Goal: Task Accomplishment & Management: Use online tool/utility

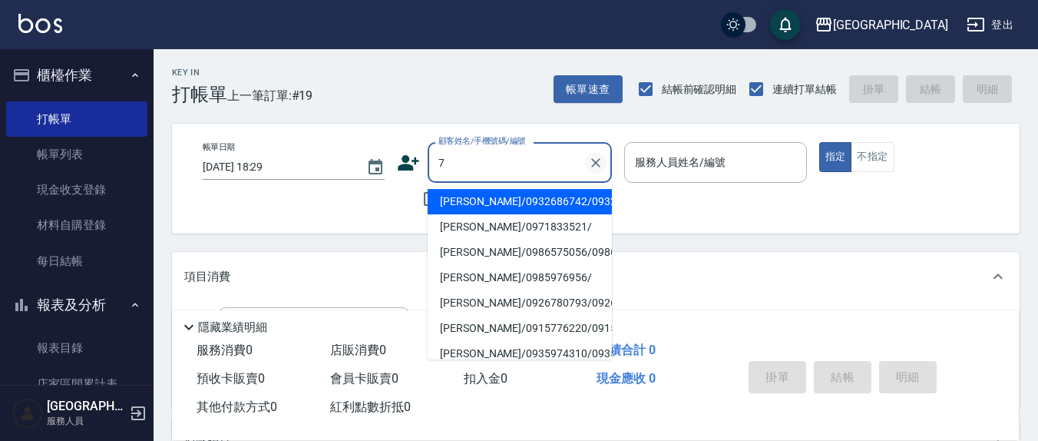
click at [596, 163] on icon "Clear" at bounding box center [595, 162] width 9 height 9
click at [361, 208] on div "帳單日期 2025/08/10 18:29 顧客姓名/手機號碼/編號 顧客姓名/手機號碼/編號 不留客資 服務人員姓名/編號 服務人員姓名/編號 指定 不指定" at bounding box center [595, 178] width 811 height 73
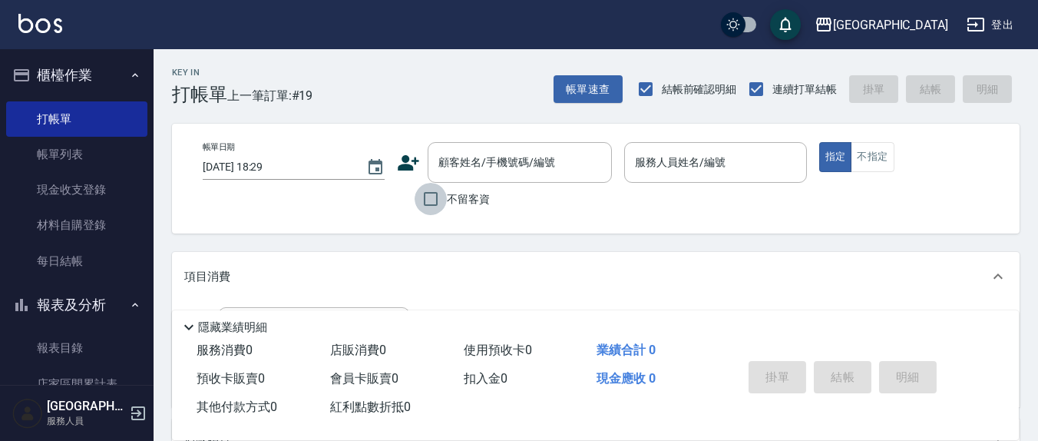
click at [432, 204] on input "不留客資" at bounding box center [431, 199] width 32 height 32
checkbox input "true"
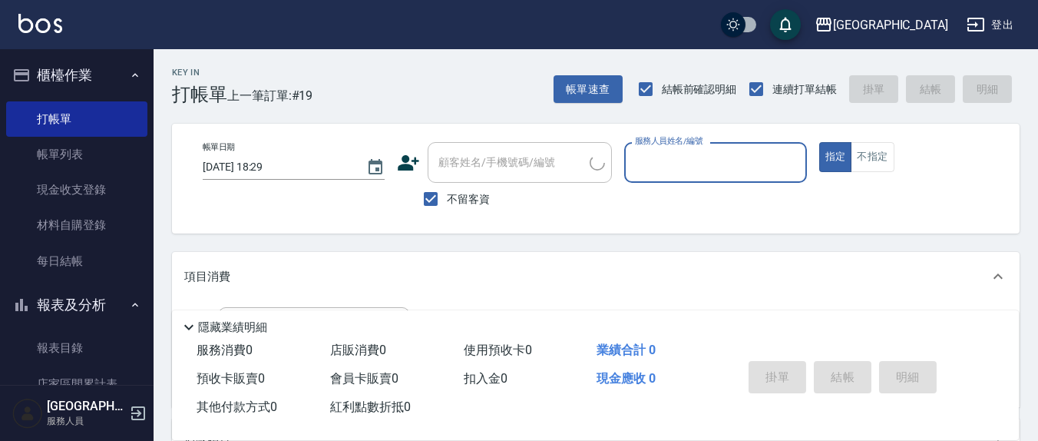
click at [693, 167] on input "服務人員姓名/編號" at bounding box center [715, 162] width 168 height 27
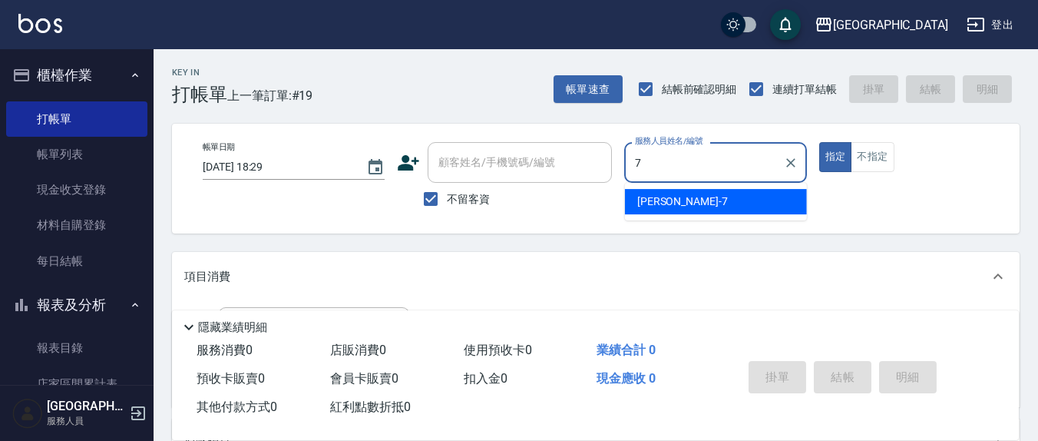
type input "7"
type button "true"
type input "劉佩怡-7"
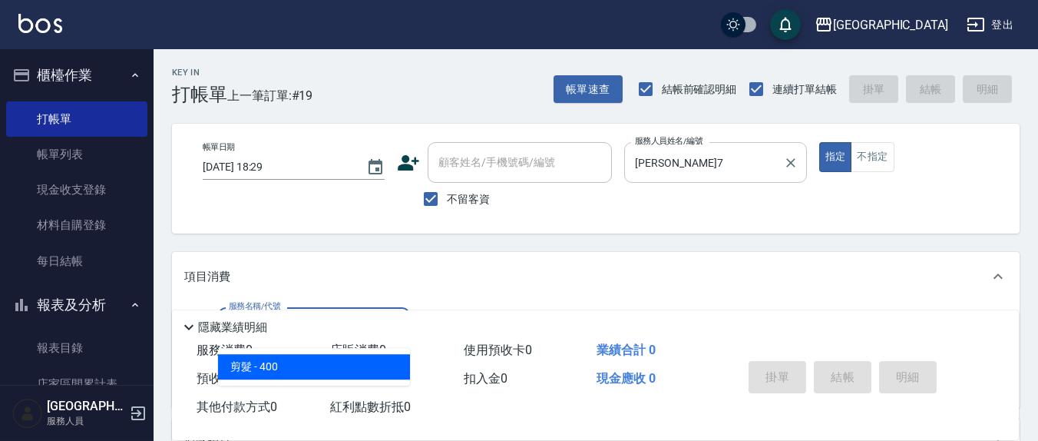
type input "剪髮(401)"
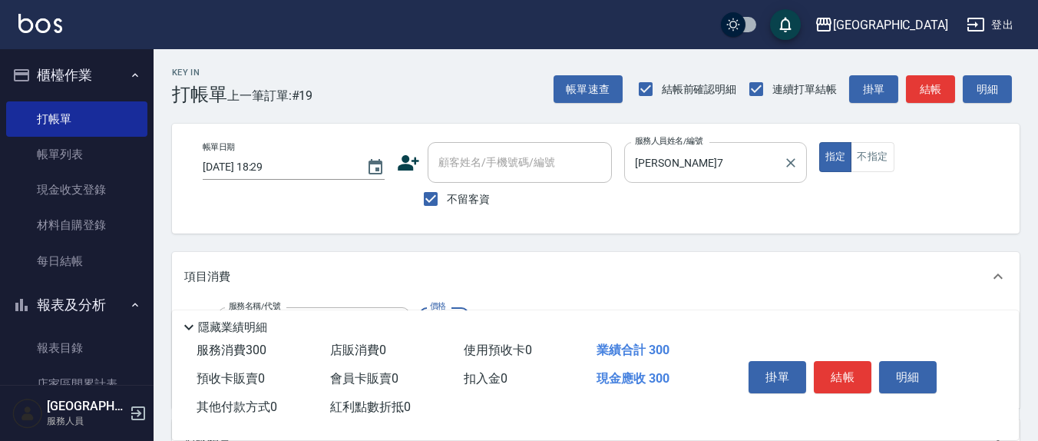
type input "300"
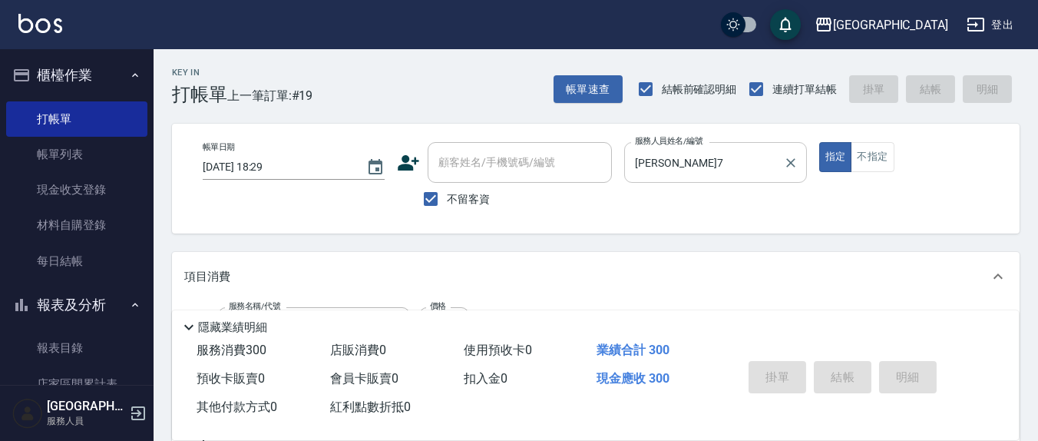
type input "2025/08/10 19:37"
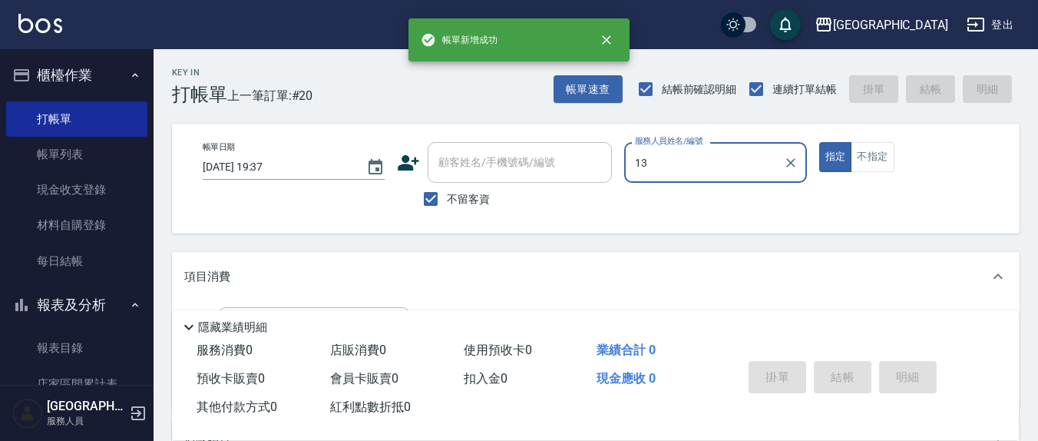
type input "鄭瑋婷-13"
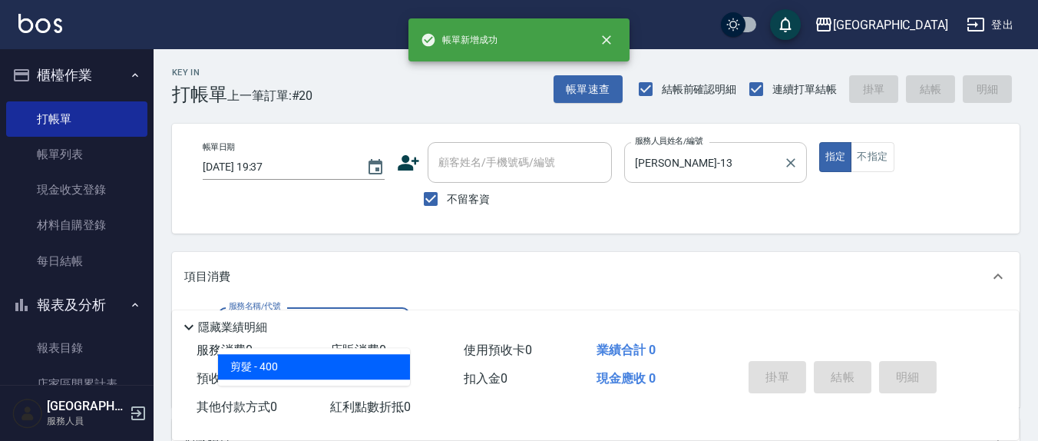
type input "剪髮(401)"
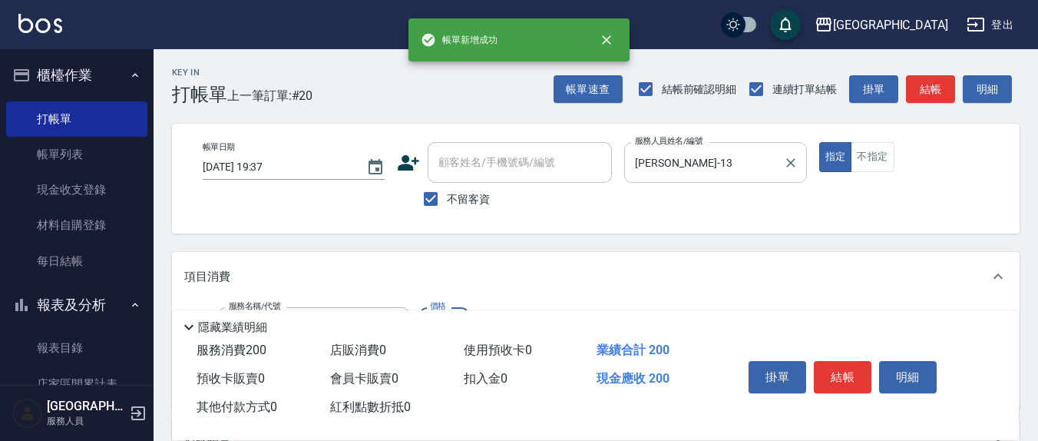
type input "200"
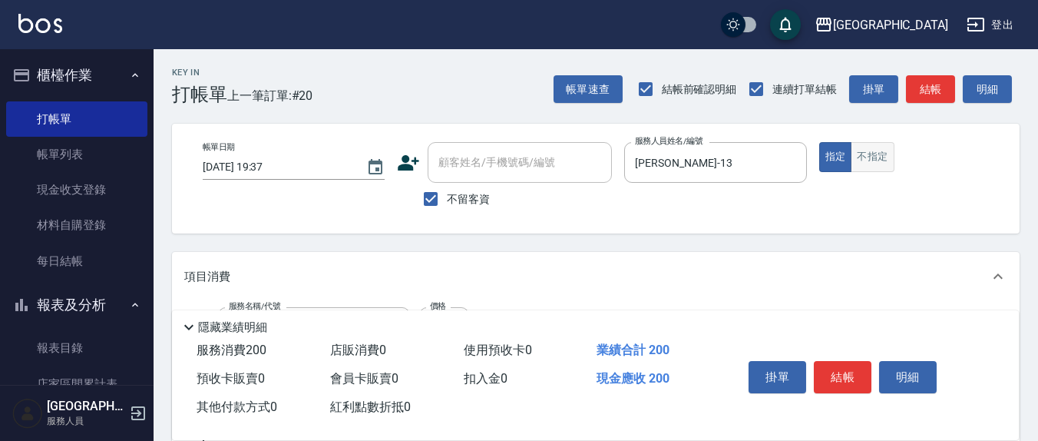
click at [877, 155] on button "不指定" at bounding box center [872, 157] width 43 height 30
type button "false"
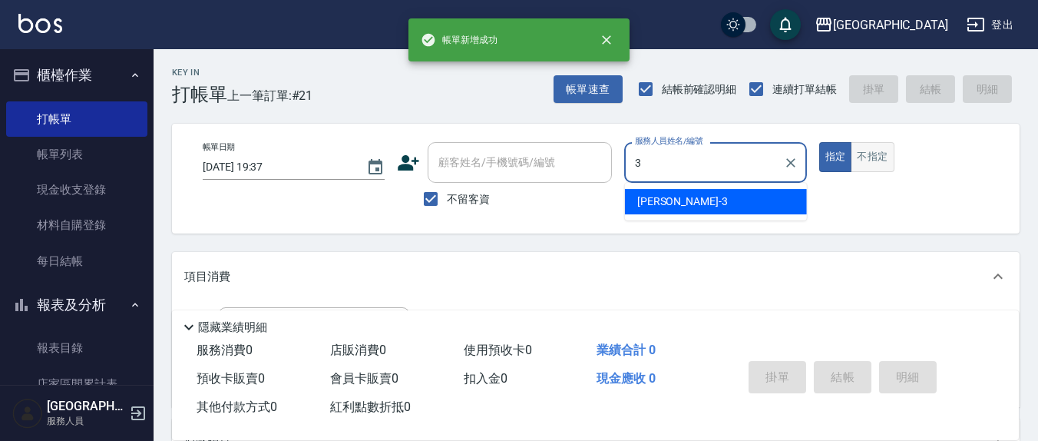
type input "游雅淇-3"
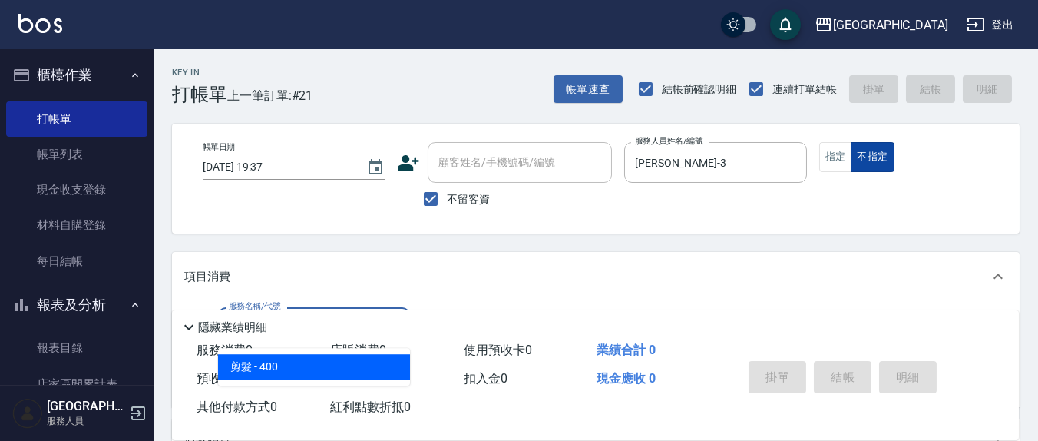
type input "剪髮(401)"
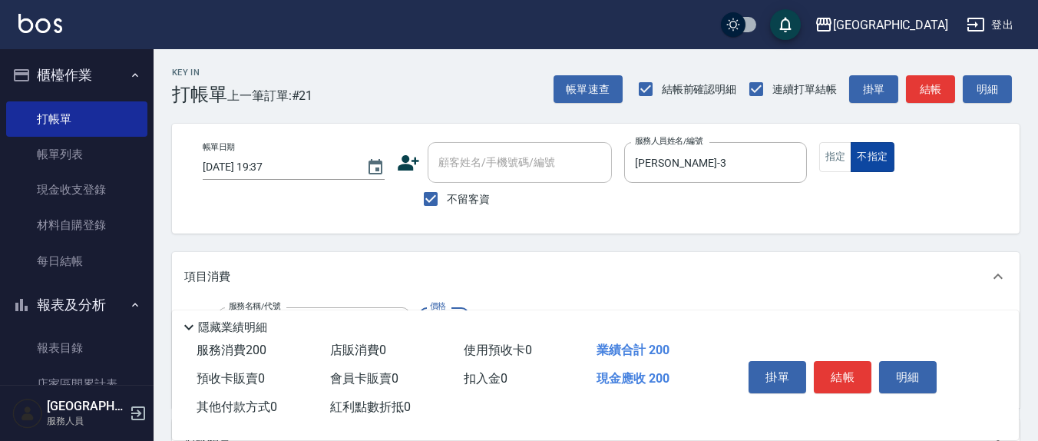
type input "200"
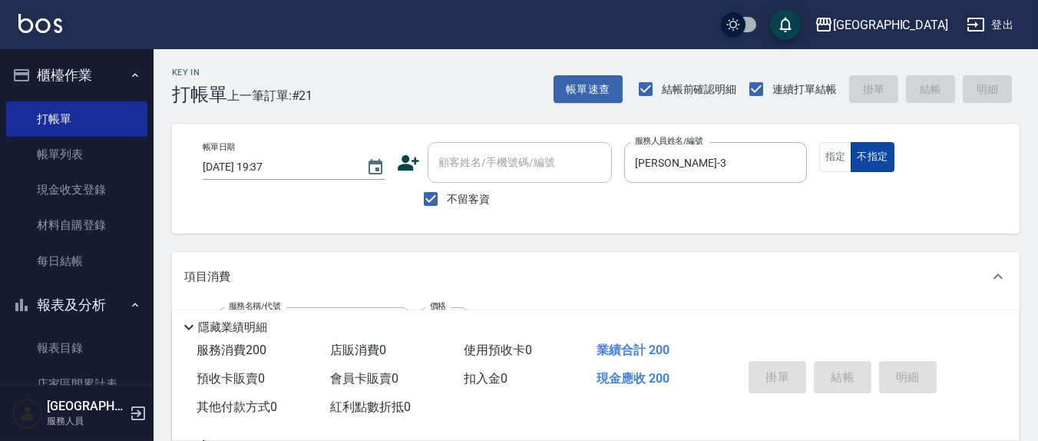
type input "2025/08/10 19:38"
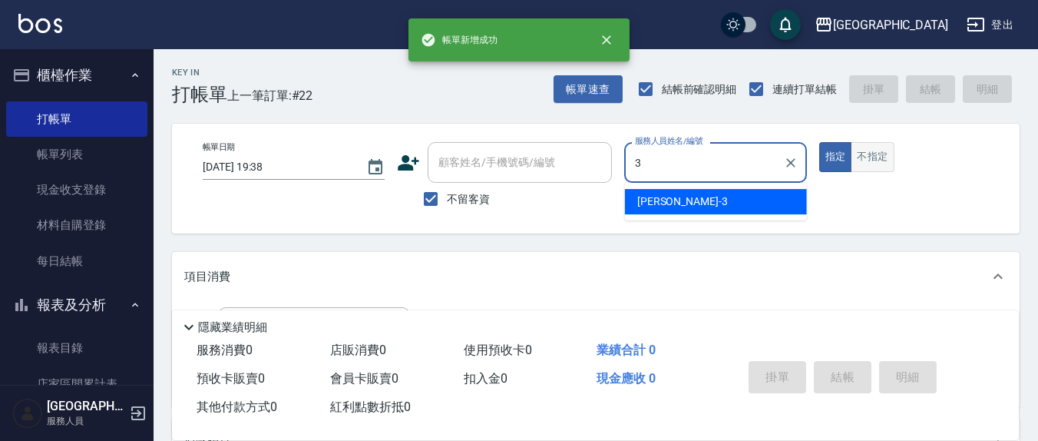
type input "游雅淇-3"
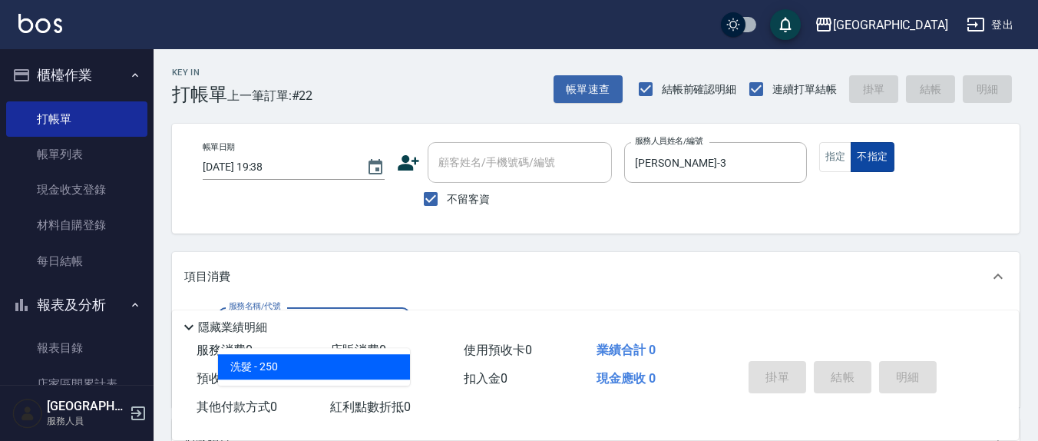
type input "洗髮(201)"
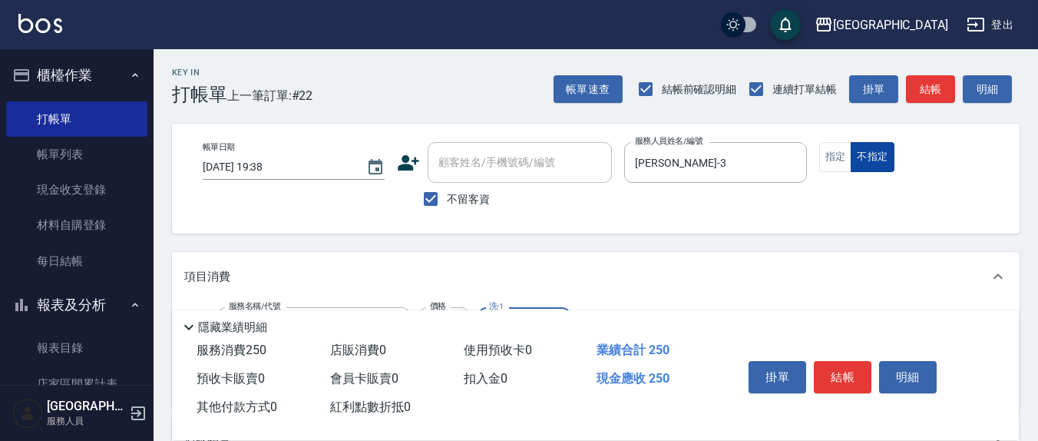
type input "鄭玉蔓-22"
type input "剪髮(401)"
type input "200"
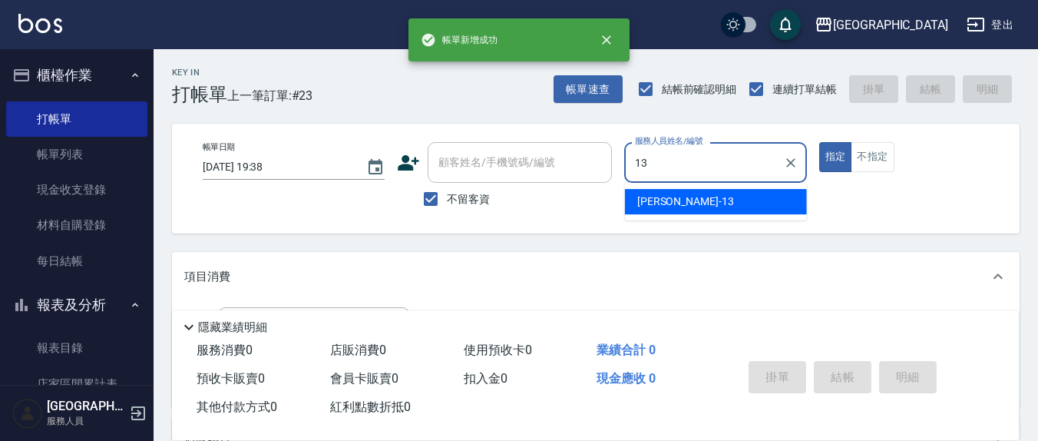
type input "鄭瑋婷-13"
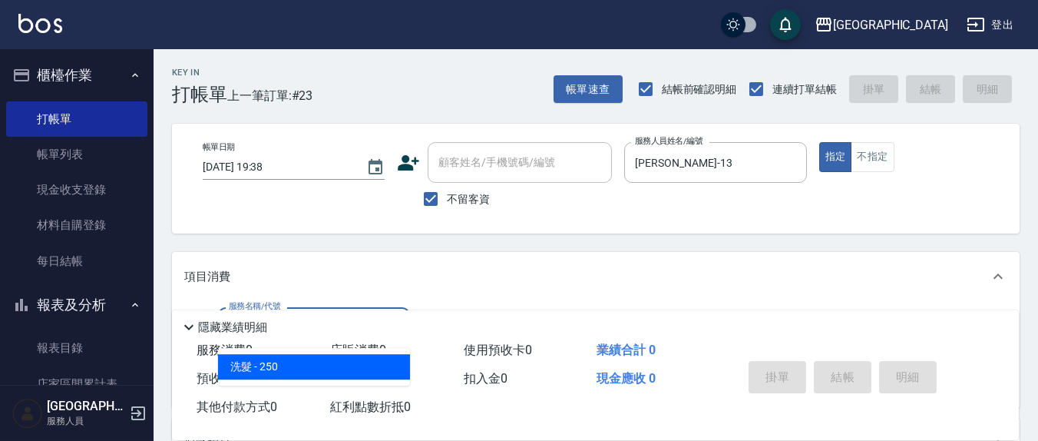
type input "洗髮(201)"
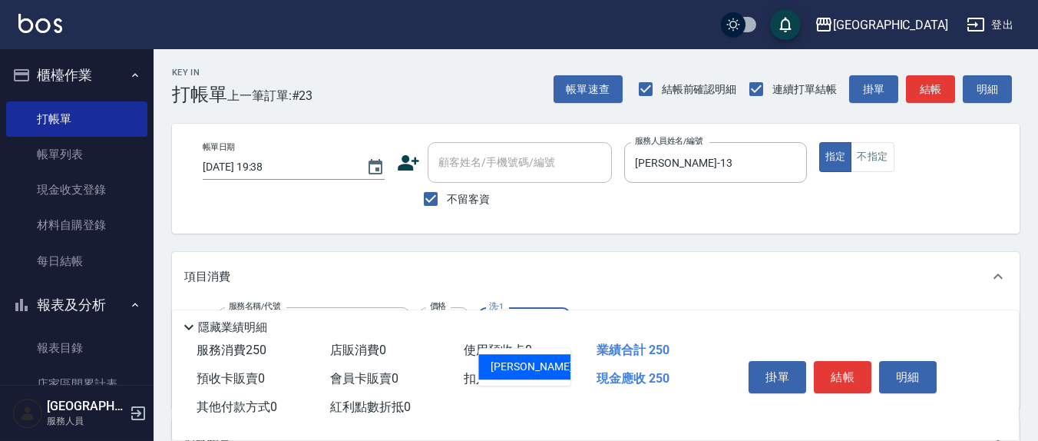
type input "游雅淇-3"
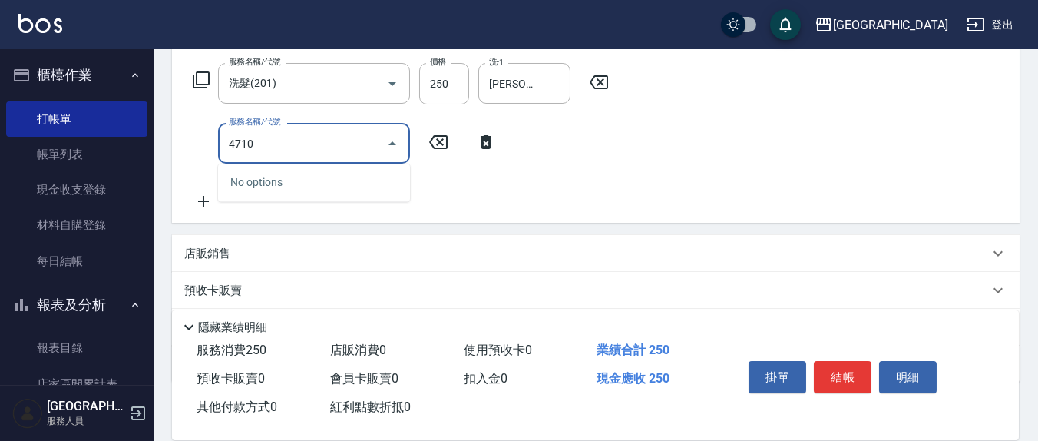
scroll to position [319, 0]
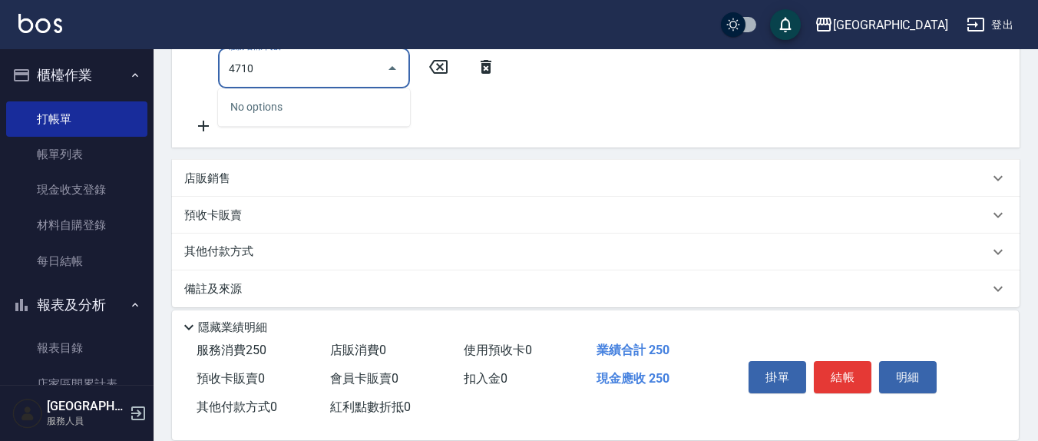
drag, startPoint x: 220, startPoint y: 61, endPoint x: 200, endPoint y: 59, distance: 20.0
click at [200, 59] on div "服務名稱/代號 4710 服務名稱/代號" at bounding box center [344, 68] width 321 height 41
type input "剪髮(401)"
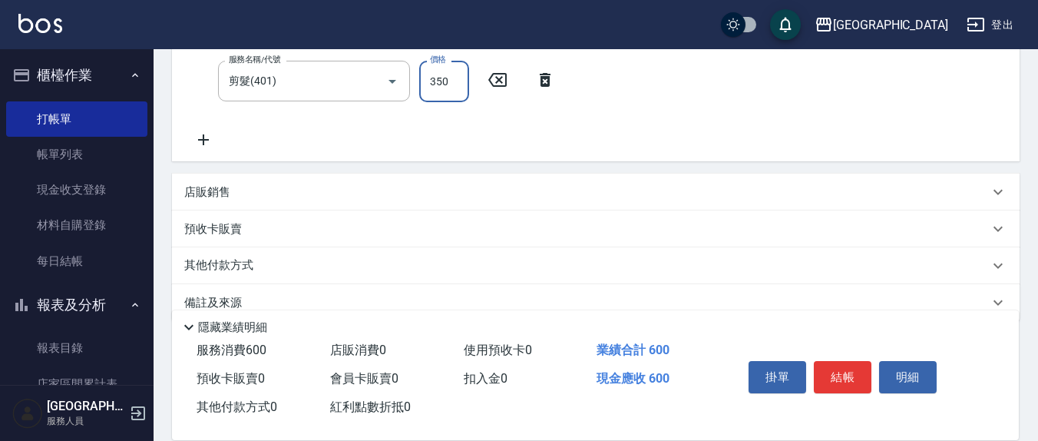
type input "350"
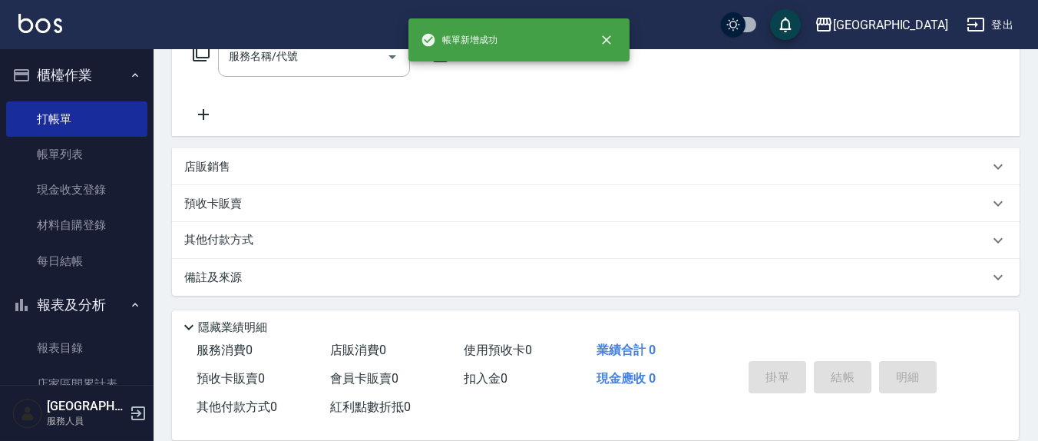
scroll to position [0, 0]
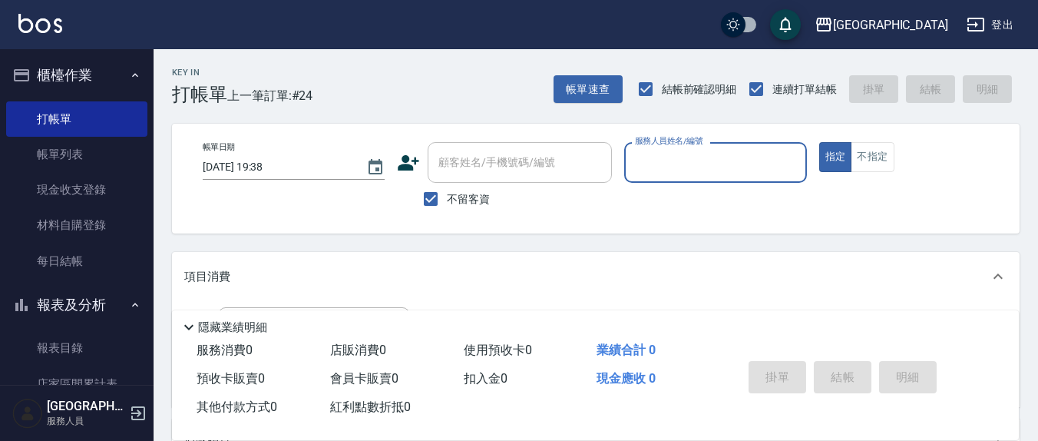
type input "5"
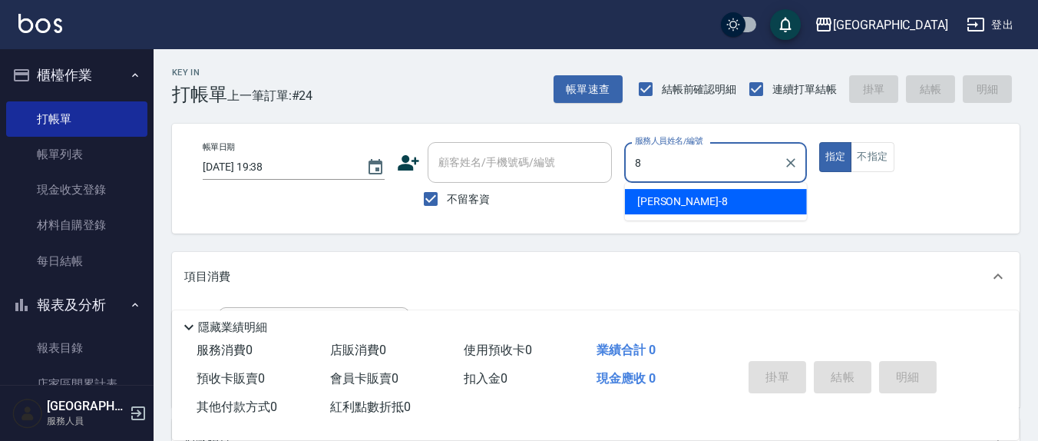
type input "林育萱-8"
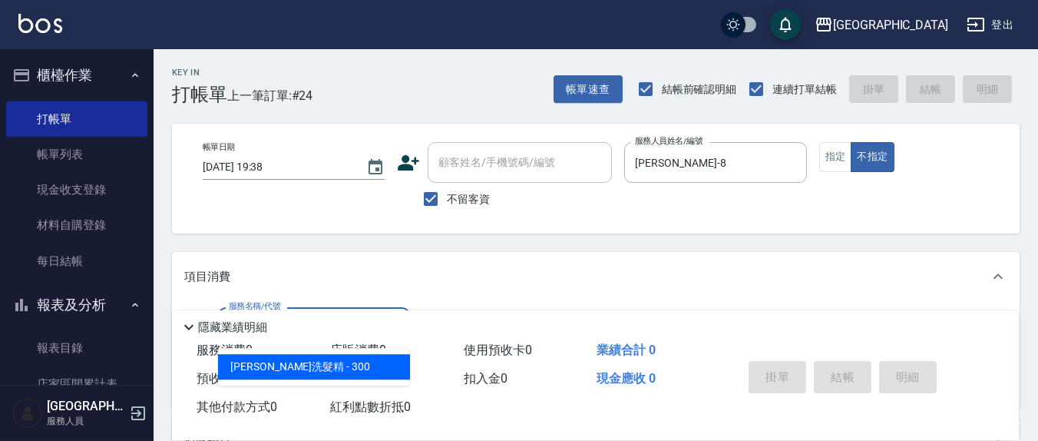
type input "歐娜洗髮精(210)"
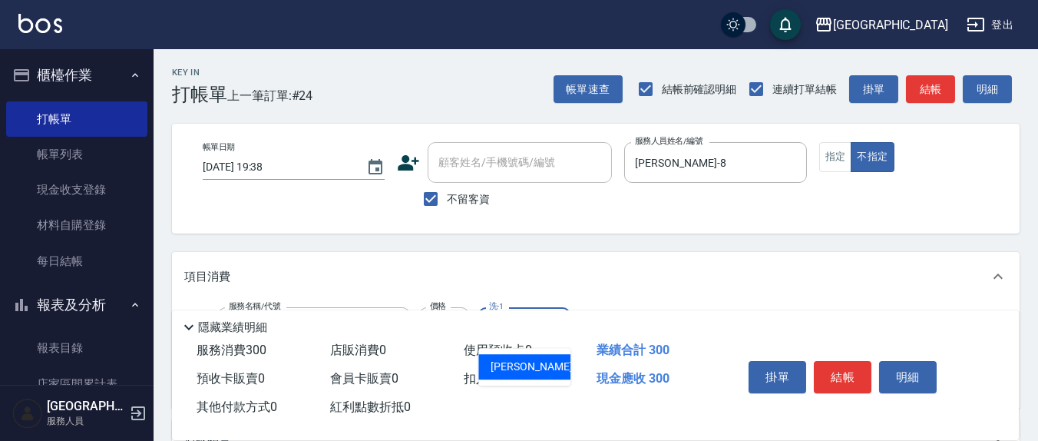
type input "林育萱-8"
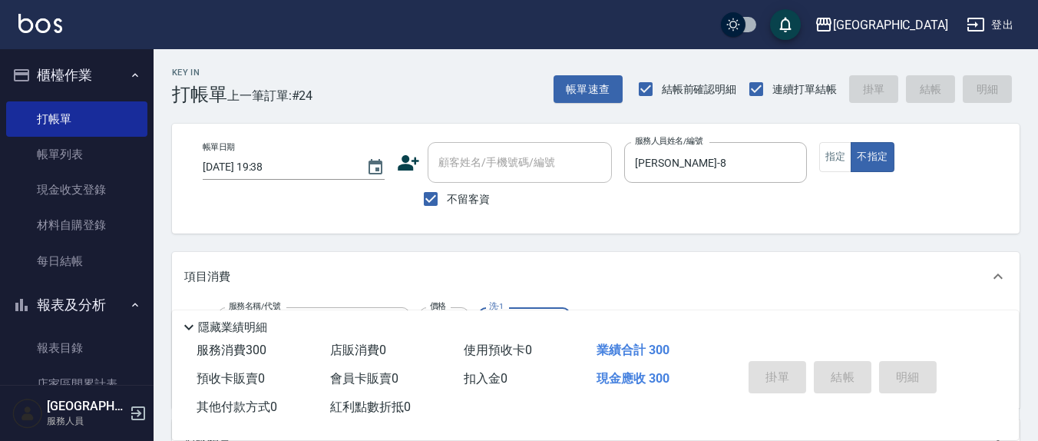
type input "2025/08/10 19:52"
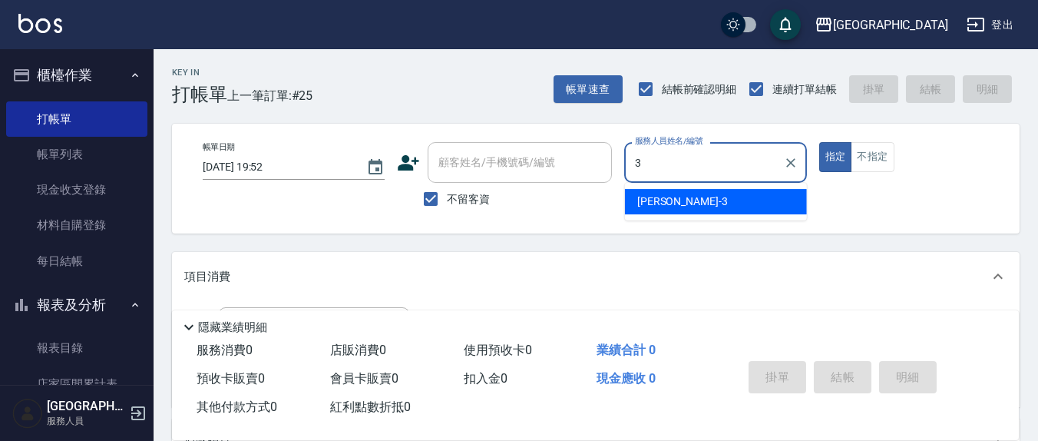
type input "游雅淇-3"
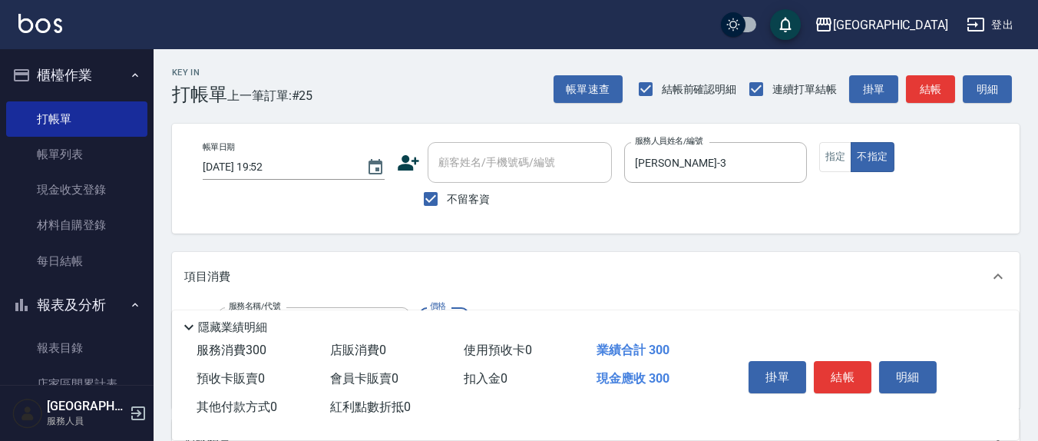
type input "歐娜洗髮精(210)"
type input "鄭玉蔓-22"
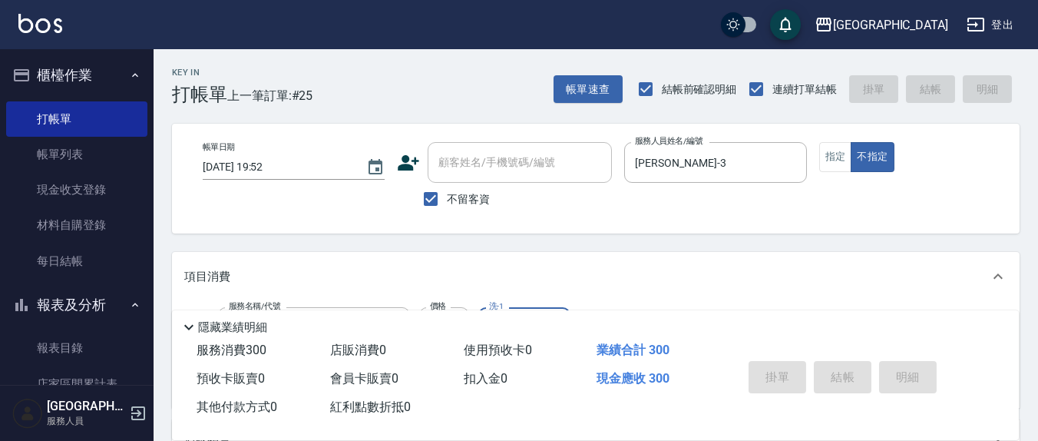
type input "2025/08/10 19:57"
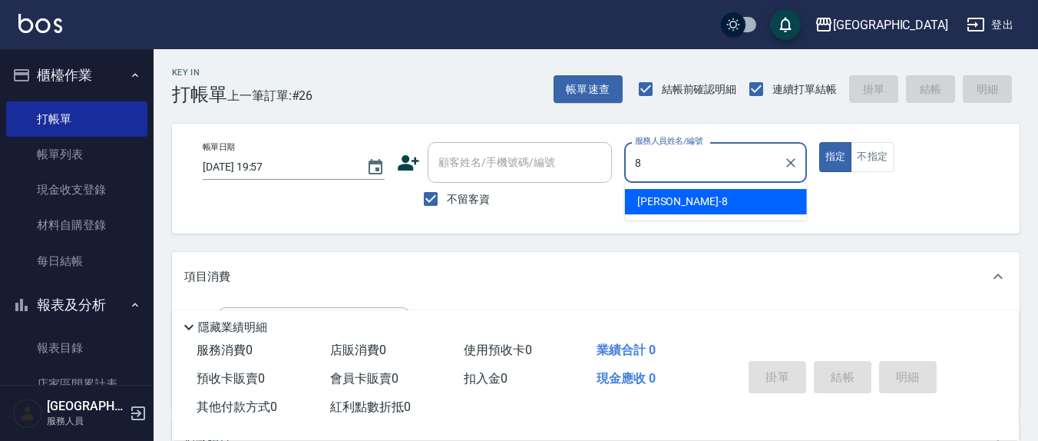
type input "林育萱-8"
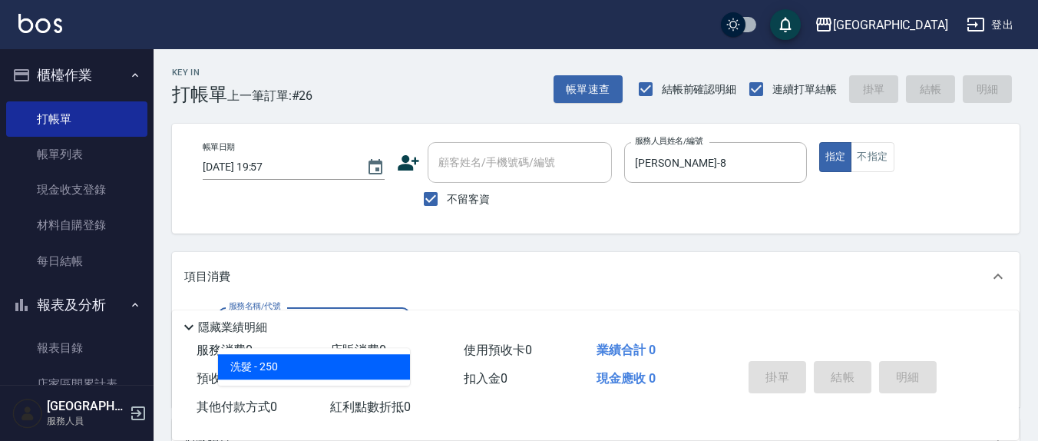
type input "洗髮(201)"
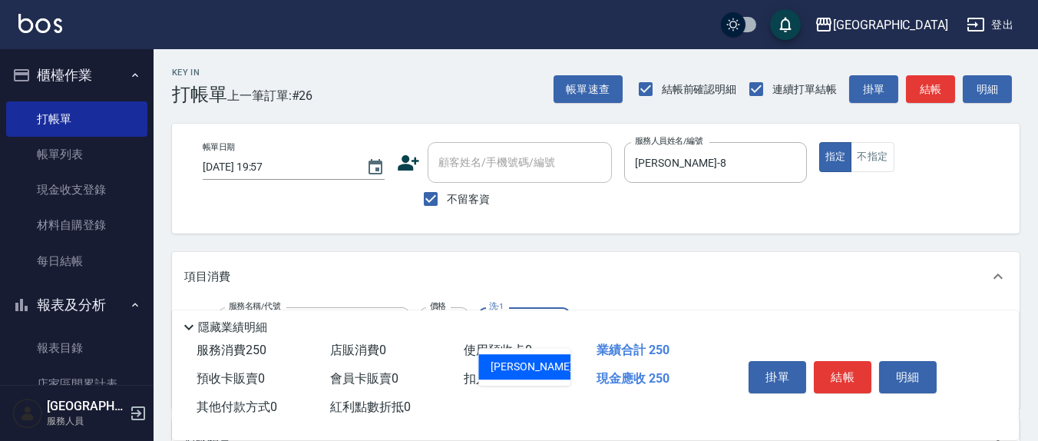
type input "游雅淇-3"
type input "剪髮(401)"
type input "50"
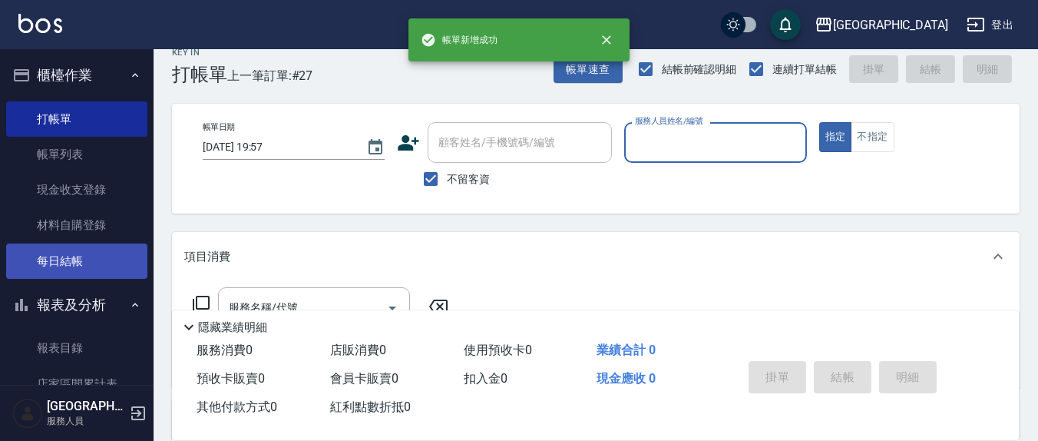
click at [64, 255] on link "每日結帳" at bounding box center [76, 260] width 141 height 35
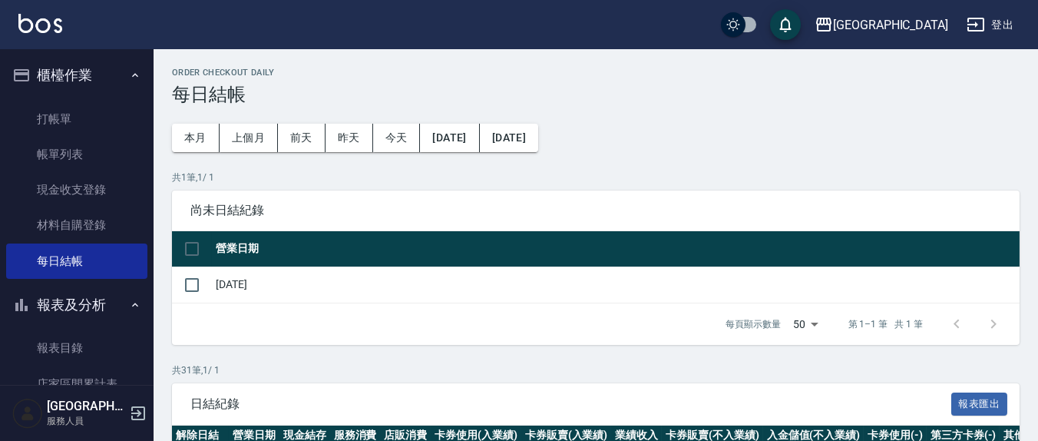
click at [209, 288] on td at bounding box center [192, 284] width 40 height 36
click at [200, 288] on input "checkbox" at bounding box center [192, 285] width 32 height 32
checkbox input "true"
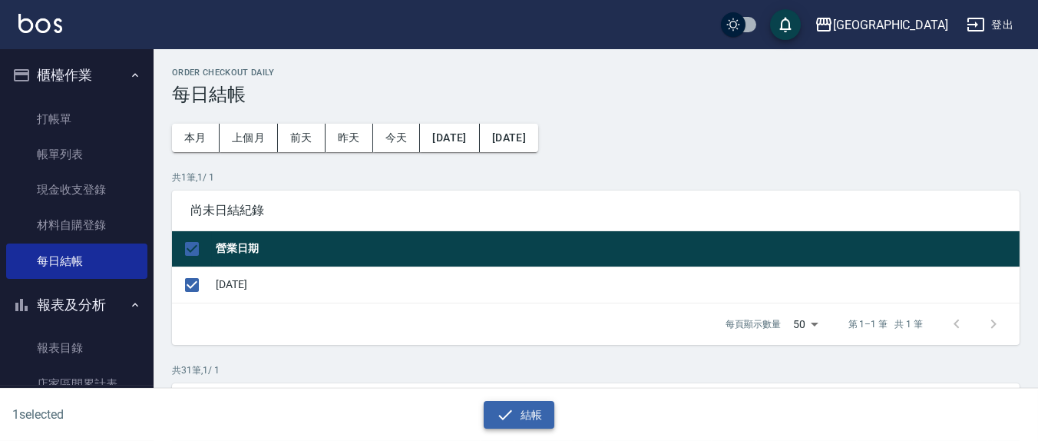
click at [511, 412] on icon "button" at bounding box center [505, 414] width 18 height 18
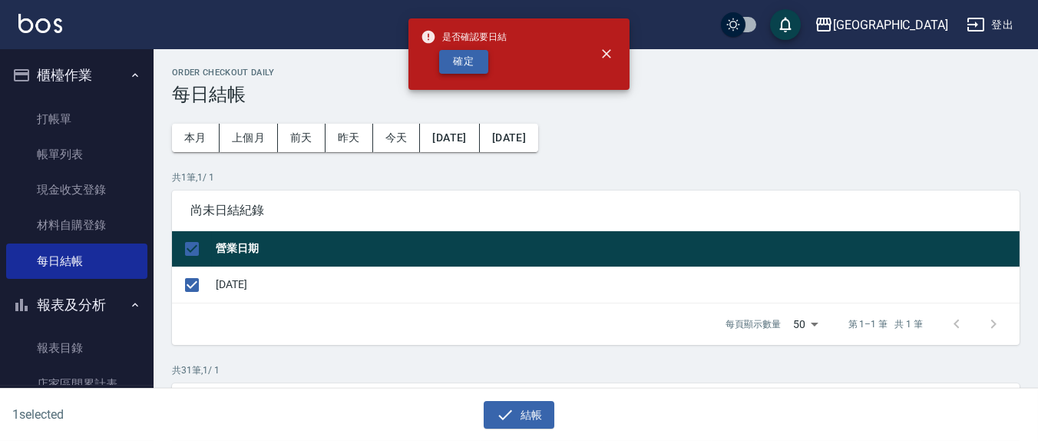
click at [462, 67] on button "確定" at bounding box center [463, 62] width 49 height 24
checkbox input "false"
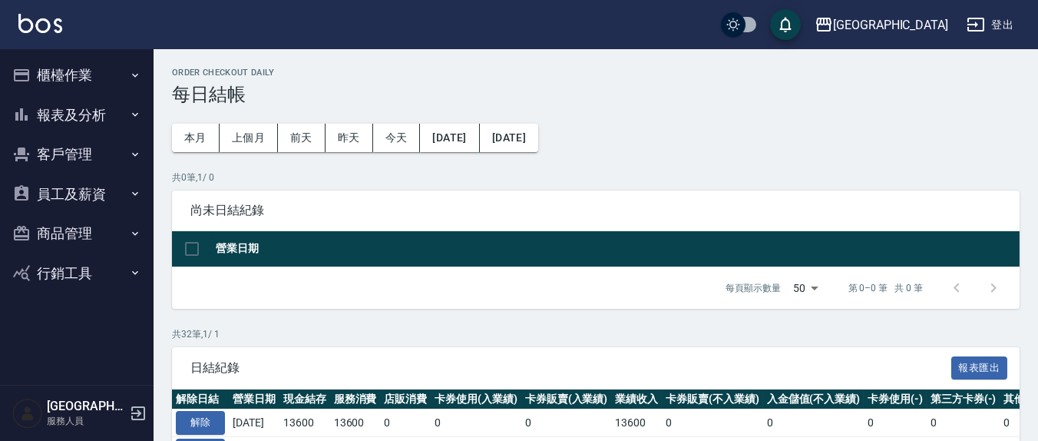
scroll to position [160, 0]
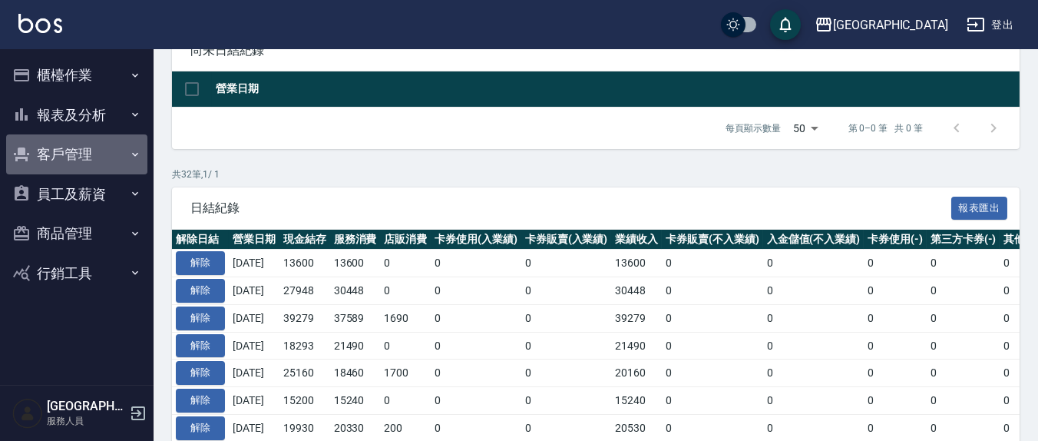
click at [65, 154] on button "客戶管理" at bounding box center [76, 154] width 141 height 40
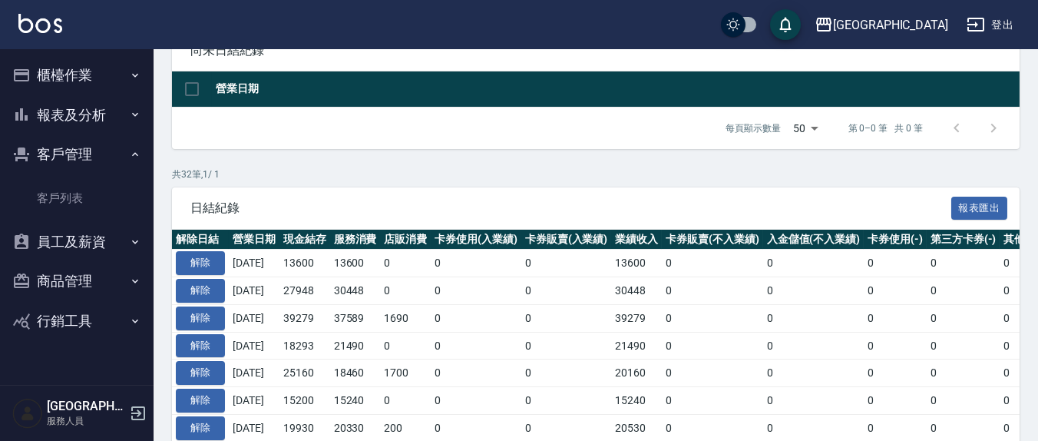
click at [75, 113] on button "報表及分析" at bounding box center [76, 115] width 141 height 40
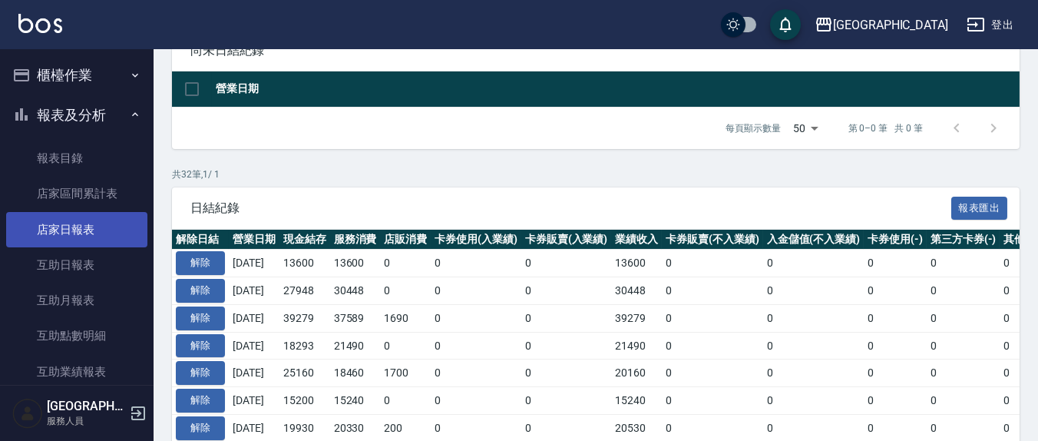
click at [75, 226] on link "店家日報表" at bounding box center [76, 229] width 141 height 35
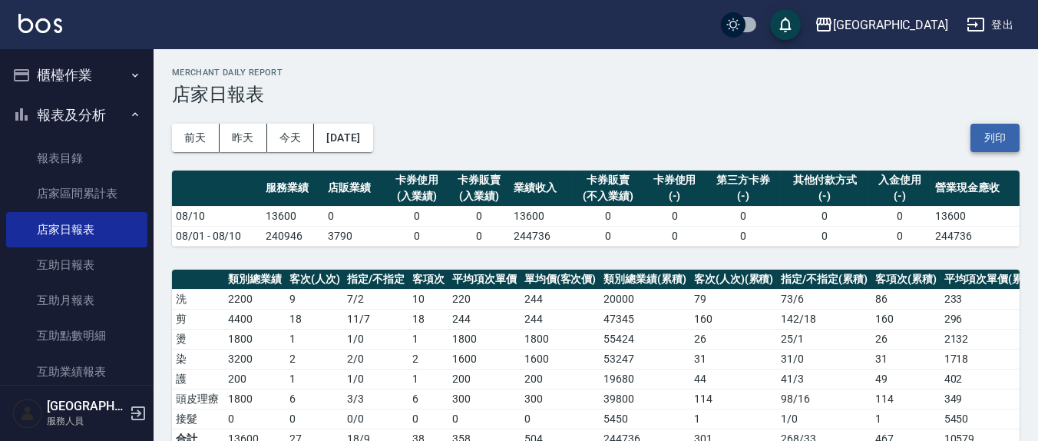
click at [990, 146] on button "列印" at bounding box center [994, 138] width 49 height 28
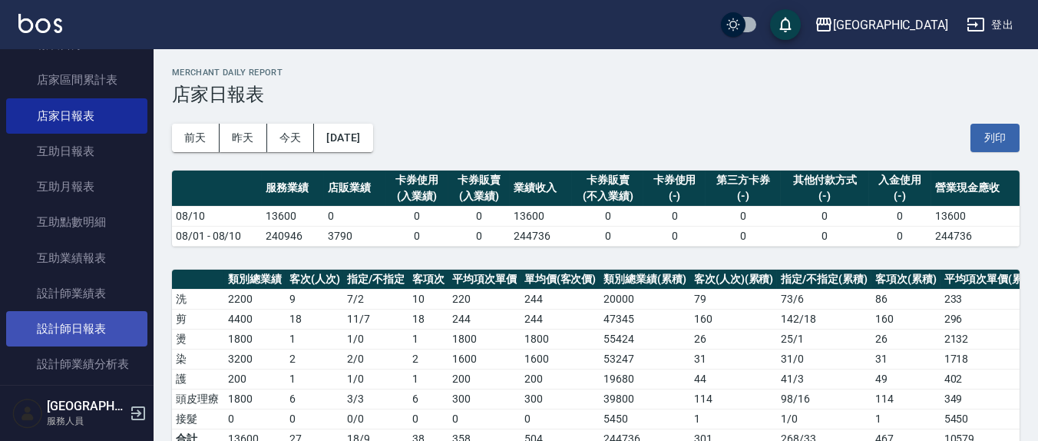
scroll to position [160, 0]
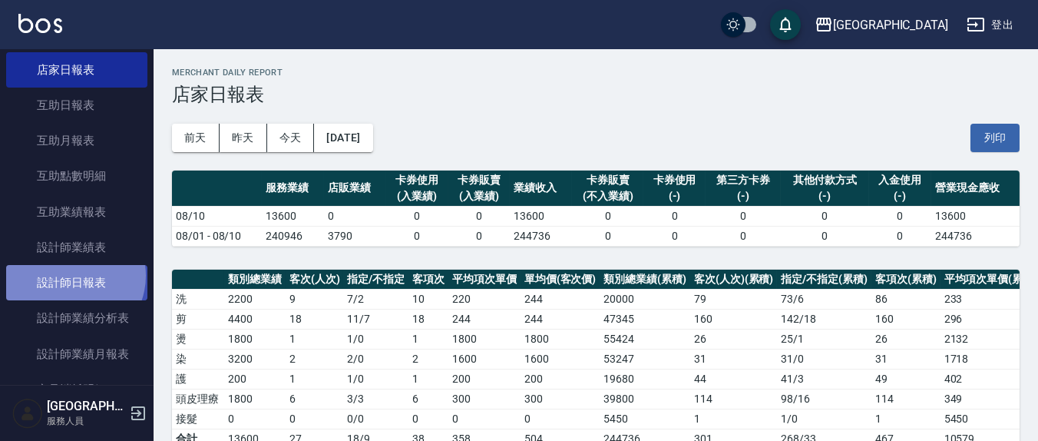
click at [71, 275] on link "設計師日報表" at bounding box center [76, 282] width 141 height 35
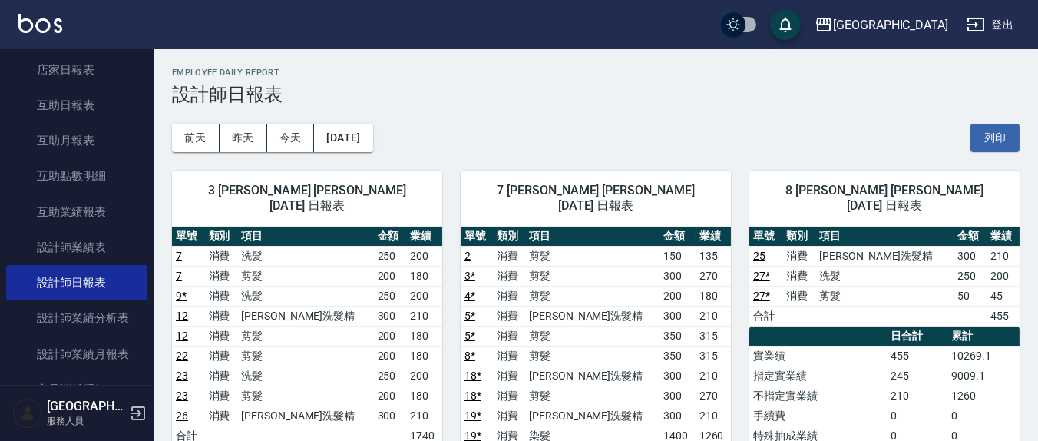
click at [992, 149] on button "列印" at bounding box center [994, 138] width 49 height 28
